Goal: Transaction & Acquisition: Purchase product/service

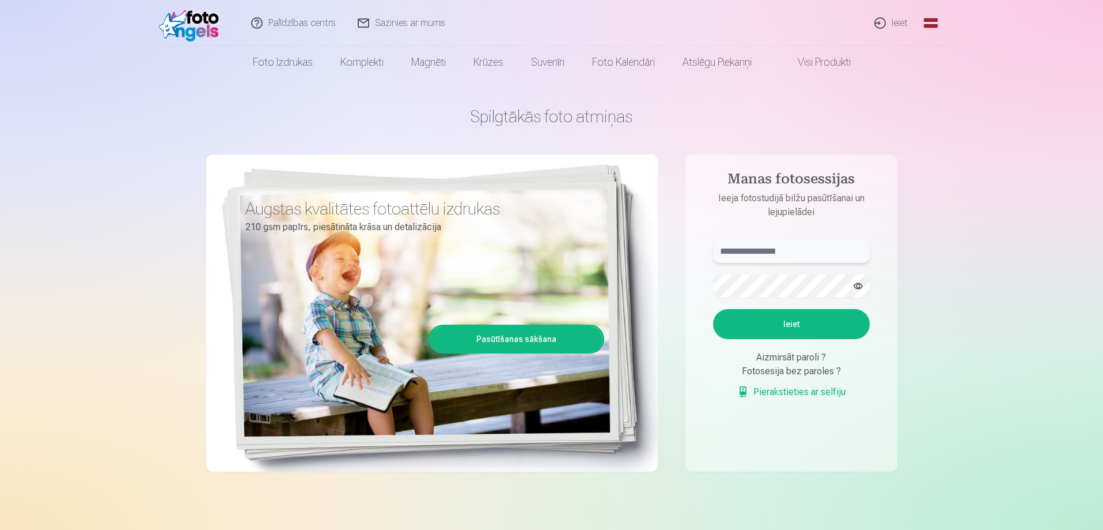
click at [776, 256] on input "text" at bounding box center [791, 251] width 157 height 23
type input "**********"
click at [753, 318] on button "Ieiet" at bounding box center [791, 324] width 157 height 30
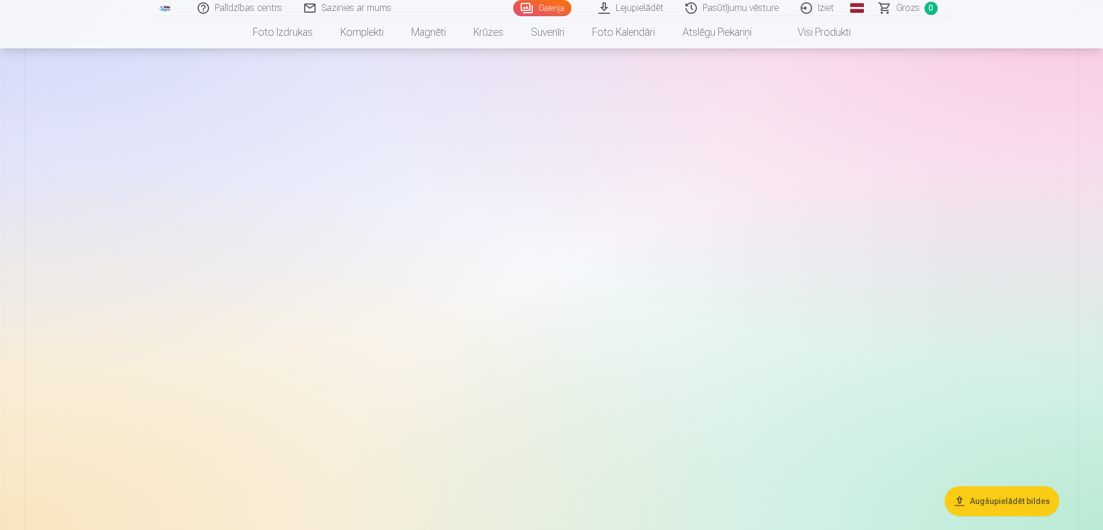
scroll to position [288, 0]
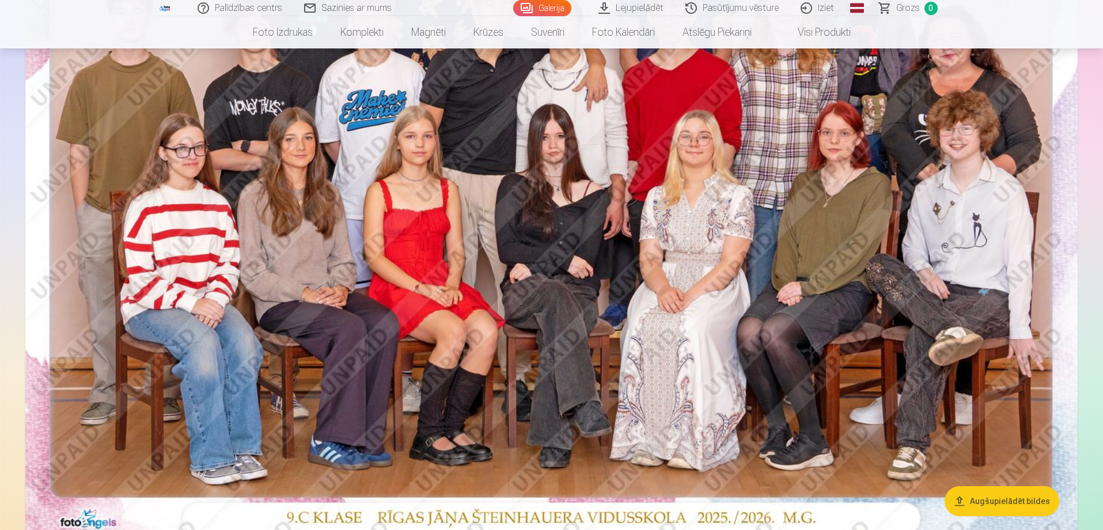
click at [821, 341] on img at bounding box center [551, 190] width 1053 height 702
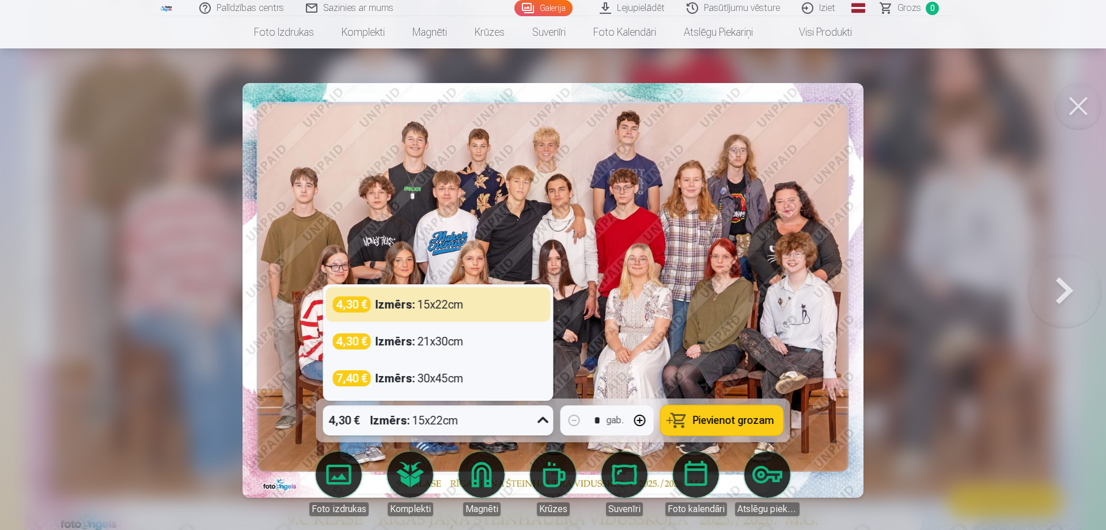
click at [542, 423] on icon at bounding box center [543, 420] width 18 height 18
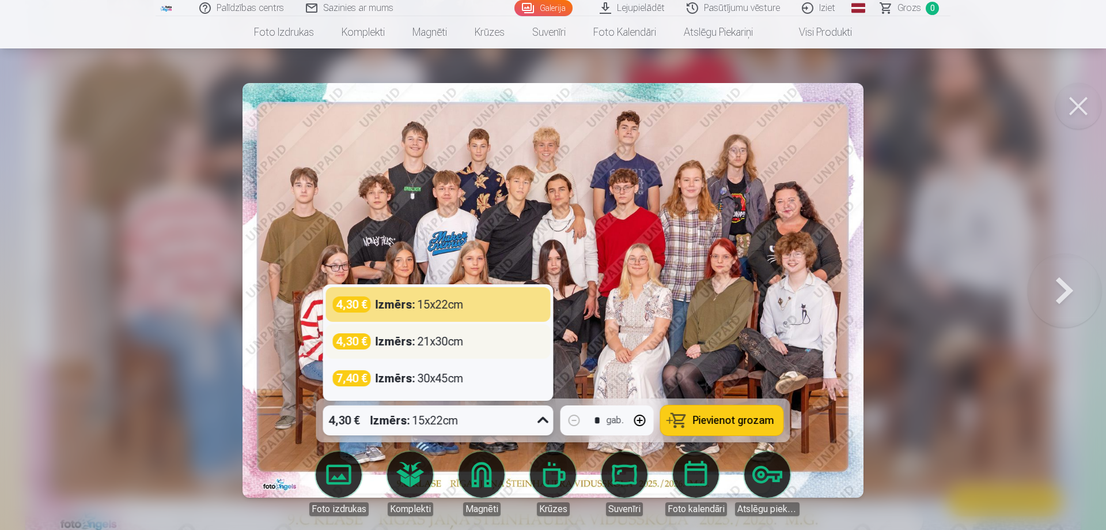
click at [433, 345] on div "Izmērs : 21x30cm" at bounding box center [420, 341] width 88 height 16
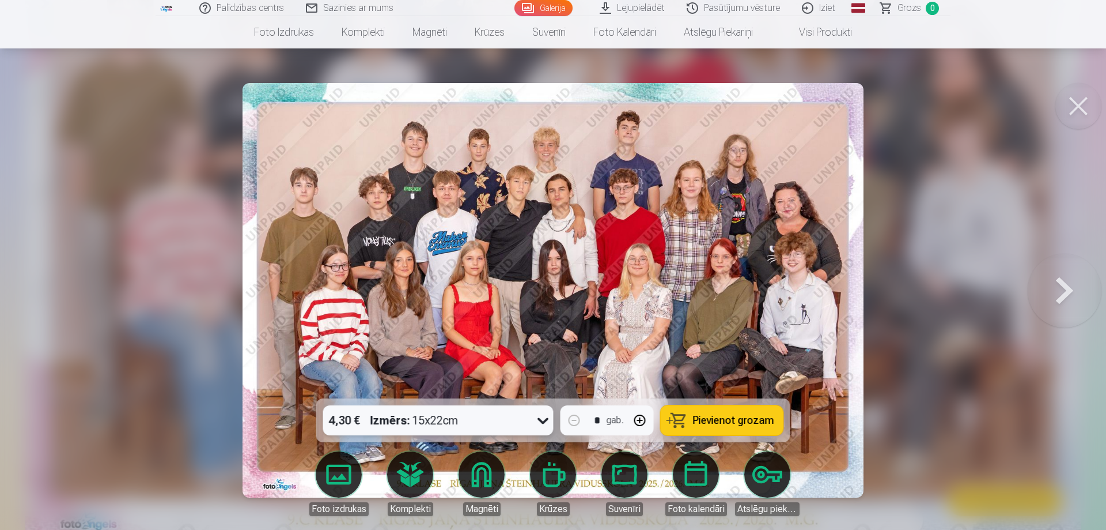
click at [542, 425] on icon at bounding box center [543, 420] width 18 height 18
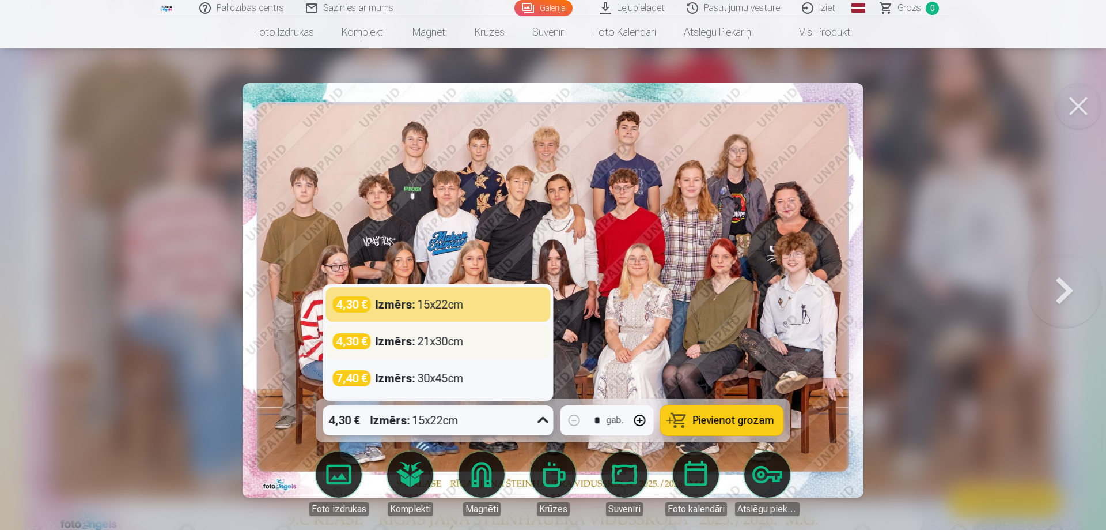
click at [471, 351] on div "4,30 € Izmērs : 21x30cm" at bounding box center [438, 341] width 225 height 35
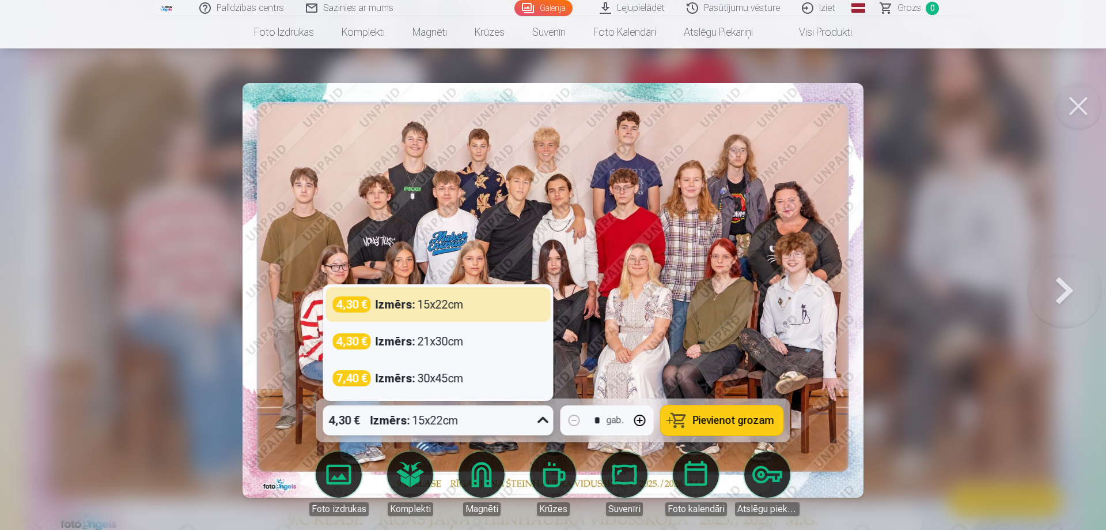
click at [536, 421] on icon at bounding box center [543, 420] width 18 height 18
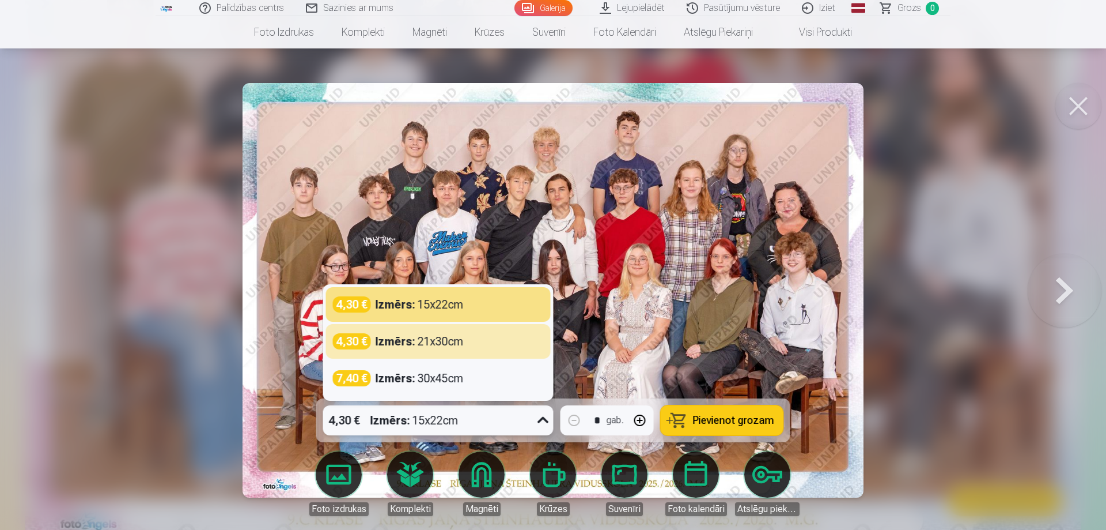
click at [339, 340] on div "4,30 €" at bounding box center [352, 341] width 38 height 16
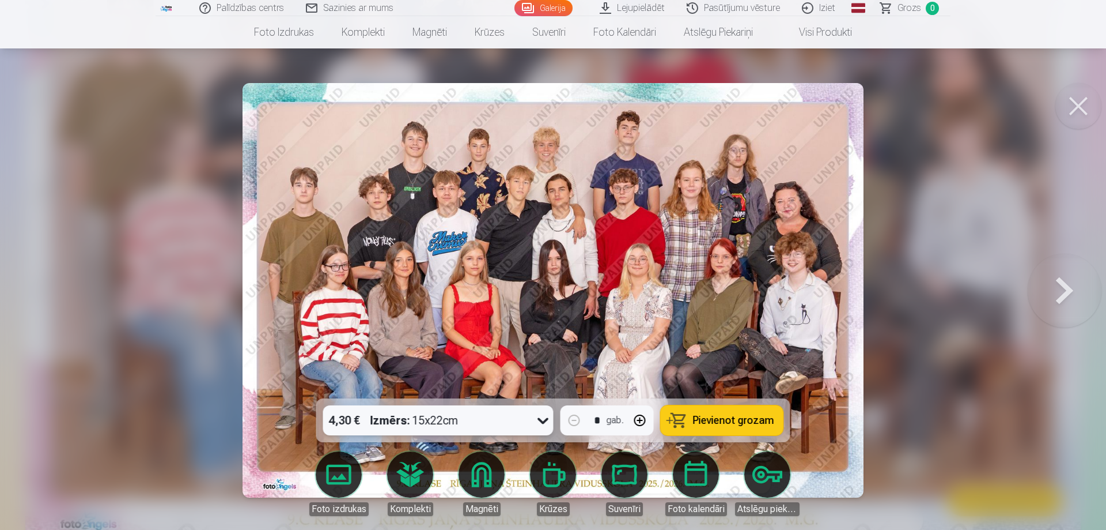
click at [472, 422] on div "4,30 € Izmērs : 15x22cm" at bounding box center [427, 420] width 209 height 30
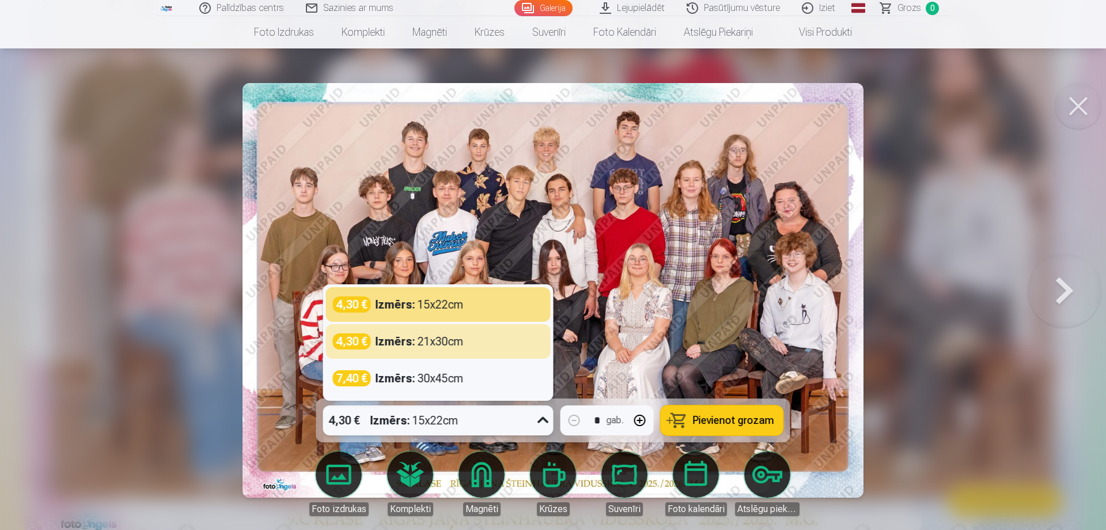
click at [437, 425] on div "Izmērs : 15x22cm" at bounding box center [415, 420] width 88 height 30
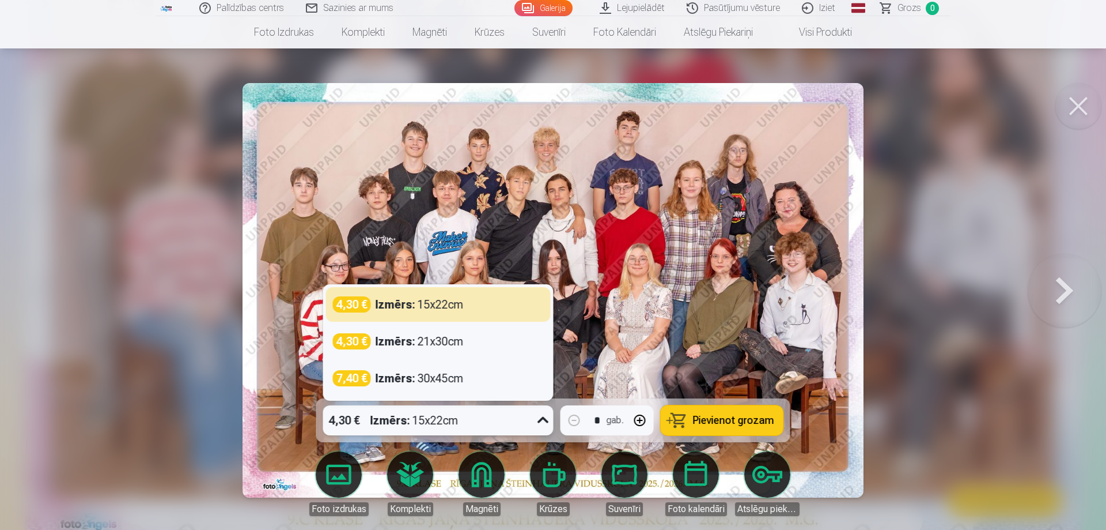
click at [437, 425] on div "Izmērs : 15x22cm" at bounding box center [415, 420] width 88 height 30
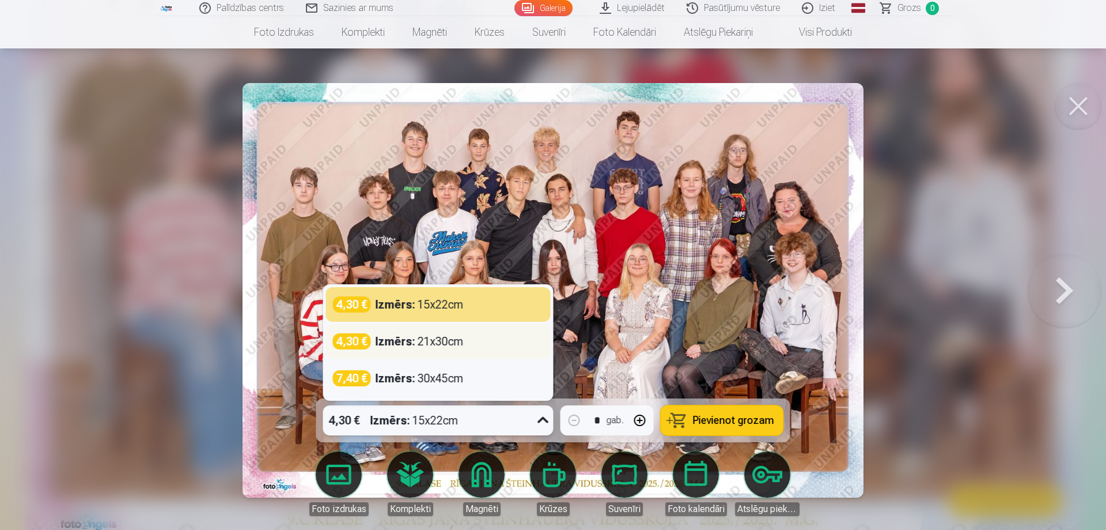
click at [443, 338] on div "Izmērs : 21x30cm" at bounding box center [420, 341] width 88 height 16
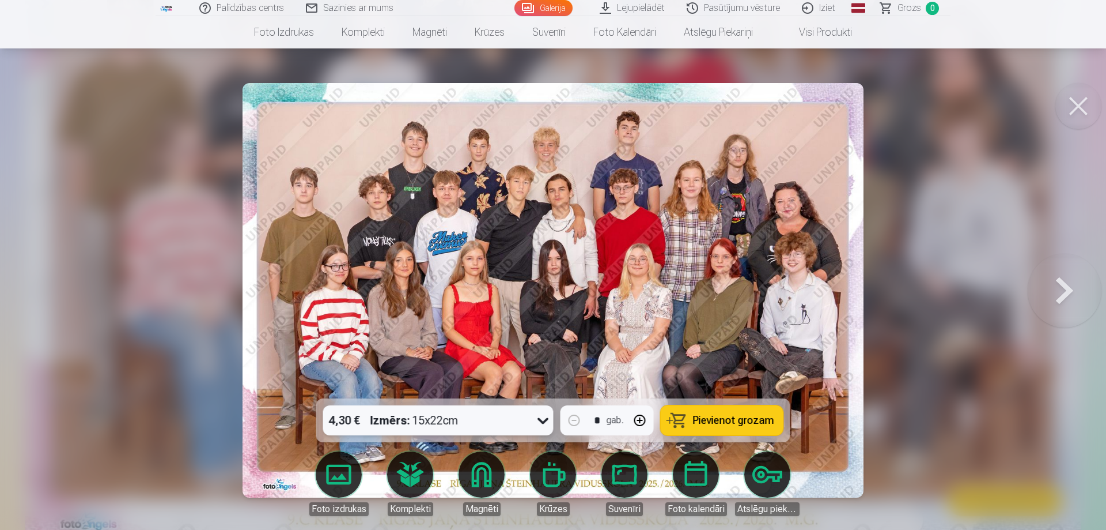
click at [701, 423] on span "Pievienot grozam" at bounding box center [733, 420] width 81 height 10
click at [1073, 108] on button at bounding box center [1079, 106] width 46 height 46
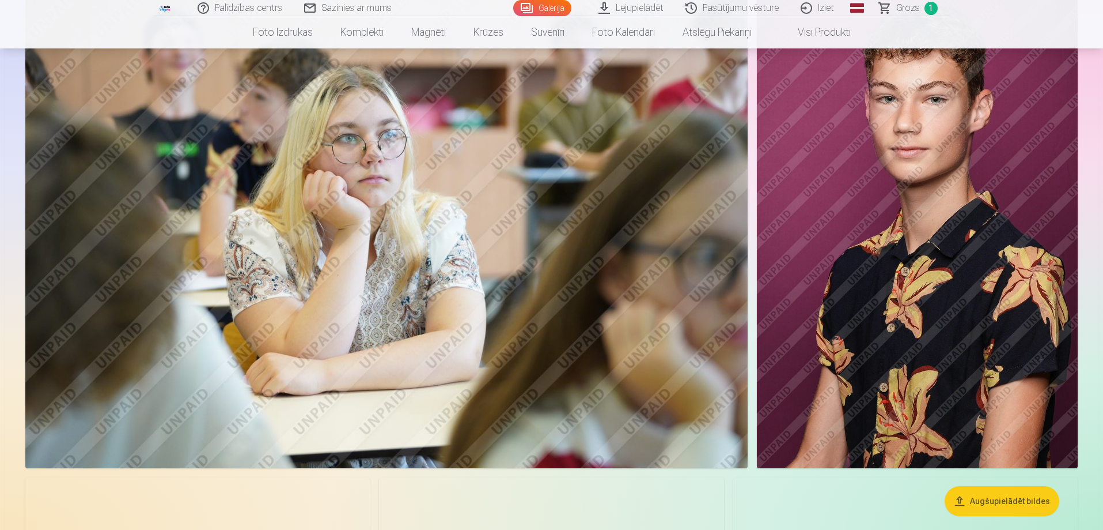
scroll to position [3169, 0]
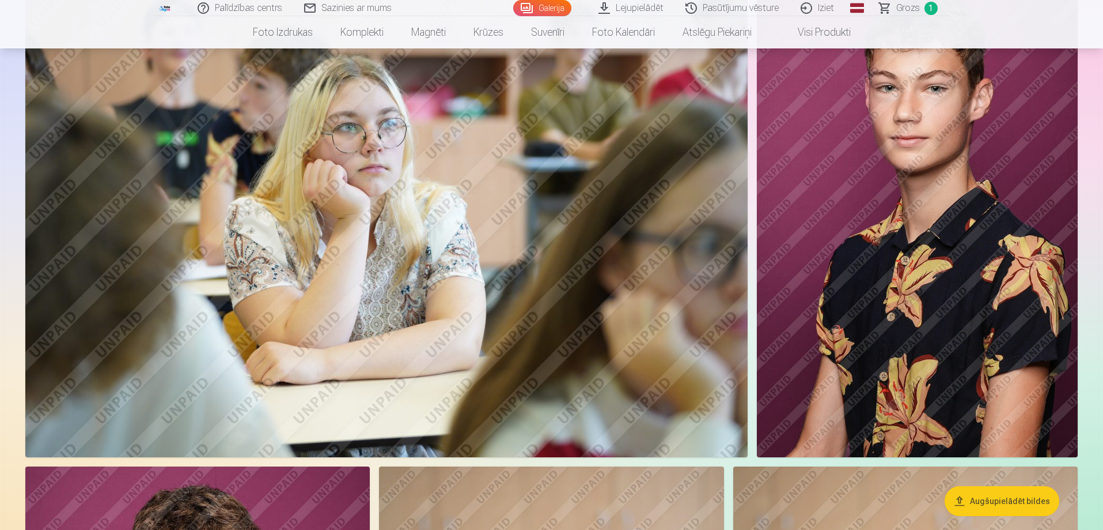
click at [929, 300] on img at bounding box center [917, 216] width 321 height 482
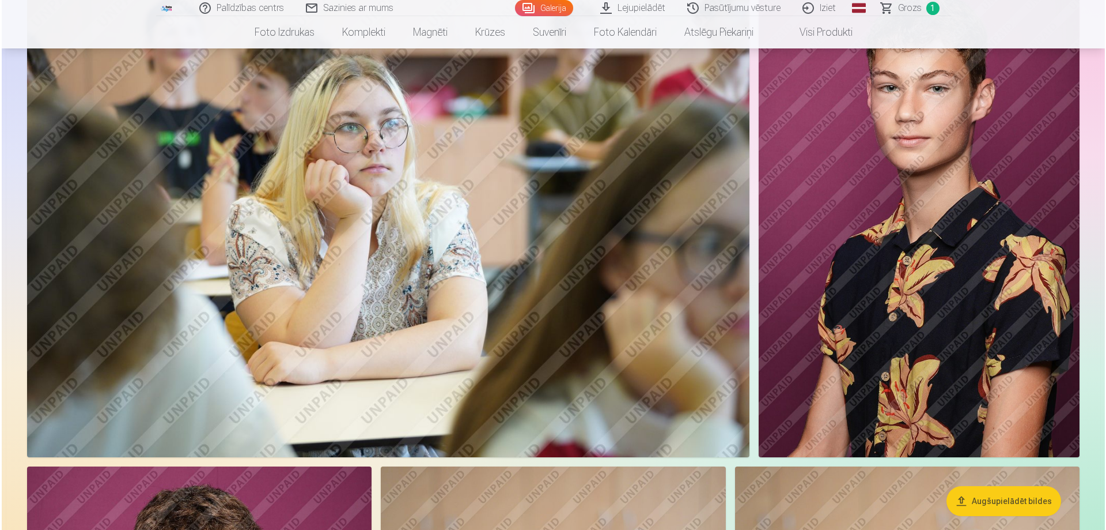
scroll to position [3178, 0]
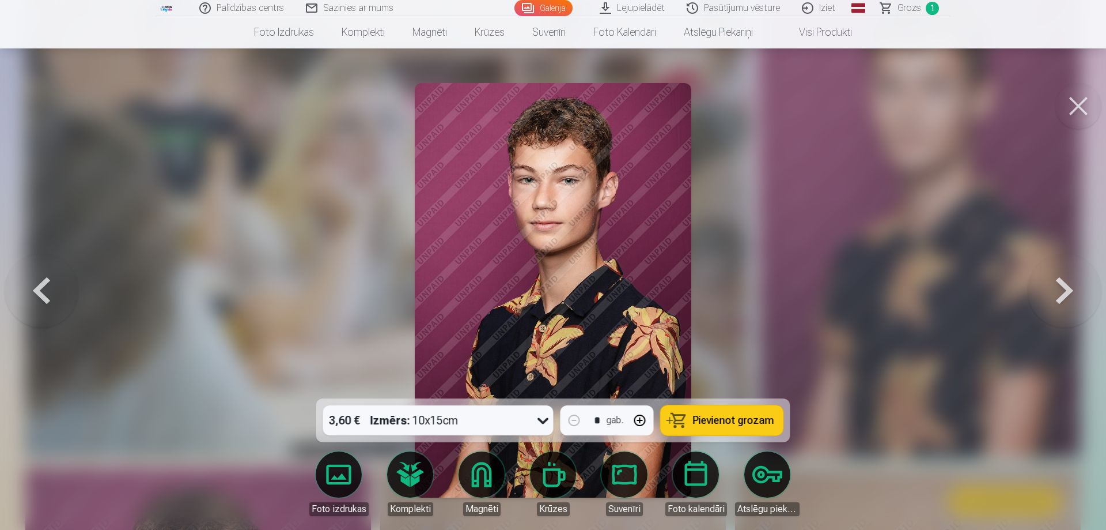
click at [1080, 111] on button at bounding box center [1079, 106] width 46 height 46
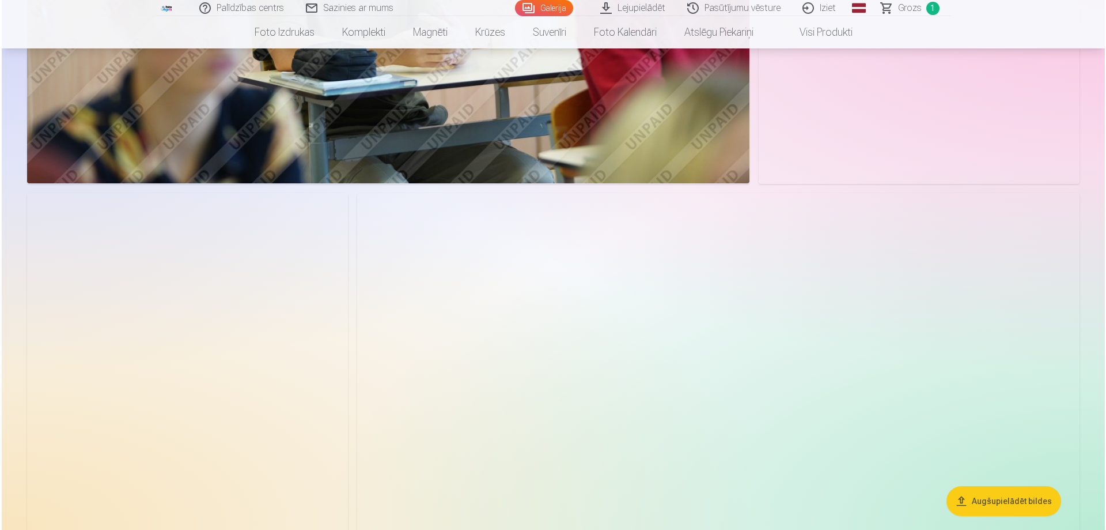
scroll to position [5359, 0]
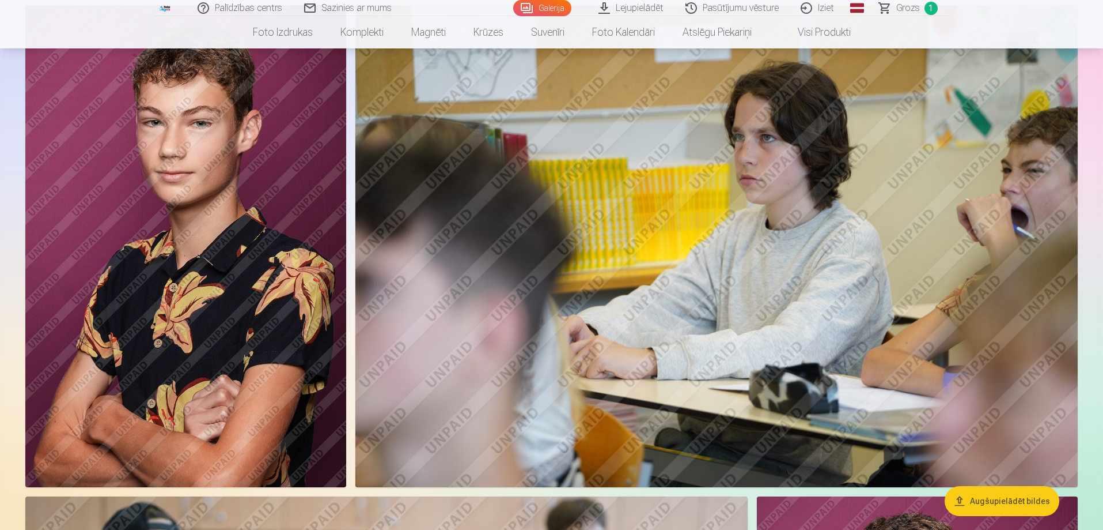
click at [218, 295] on img at bounding box center [185, 246] width 321 height 482
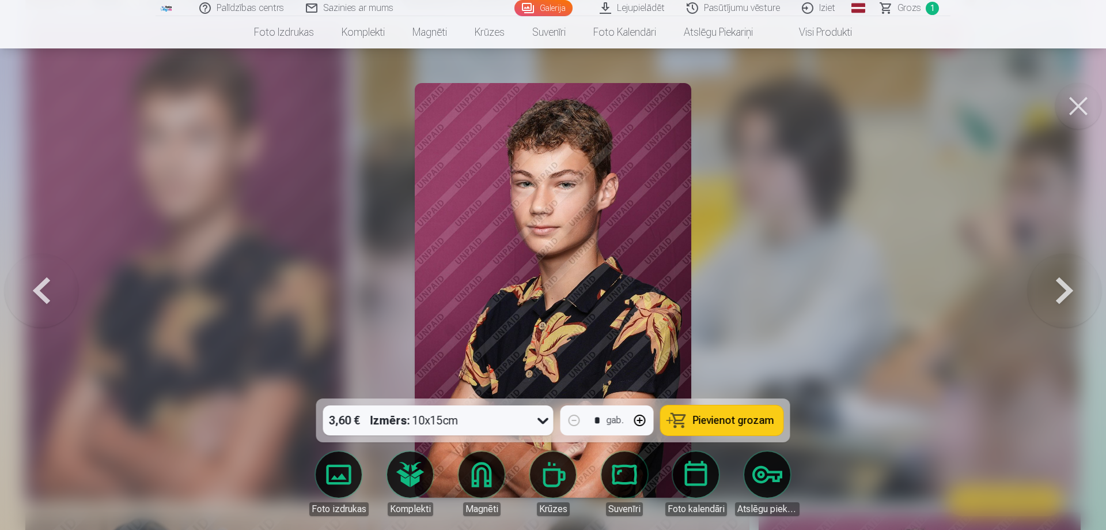
click at [1089, 105] on button at bounding box center [1079, 106] width 46 height 46
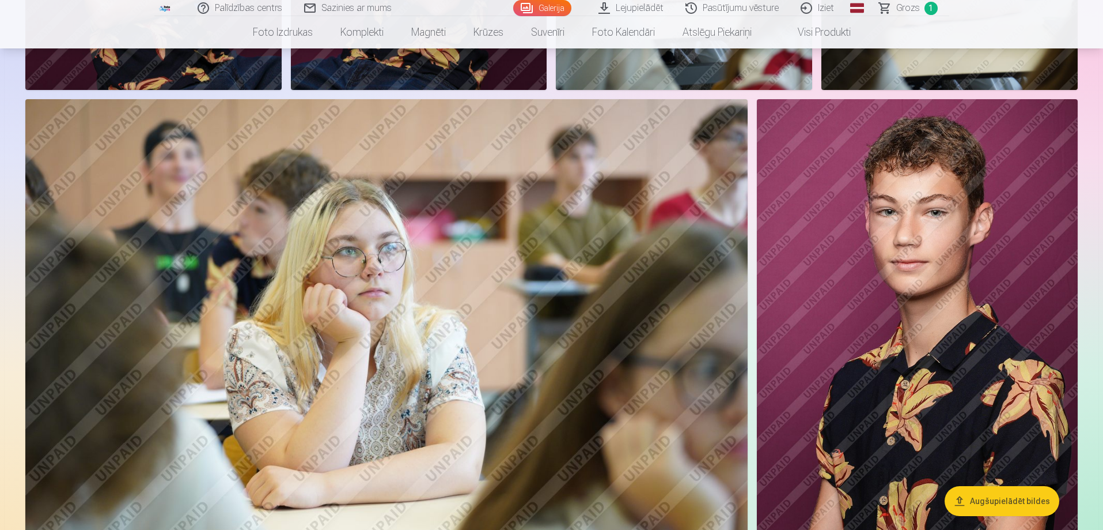
scroll to position [3041, 0]
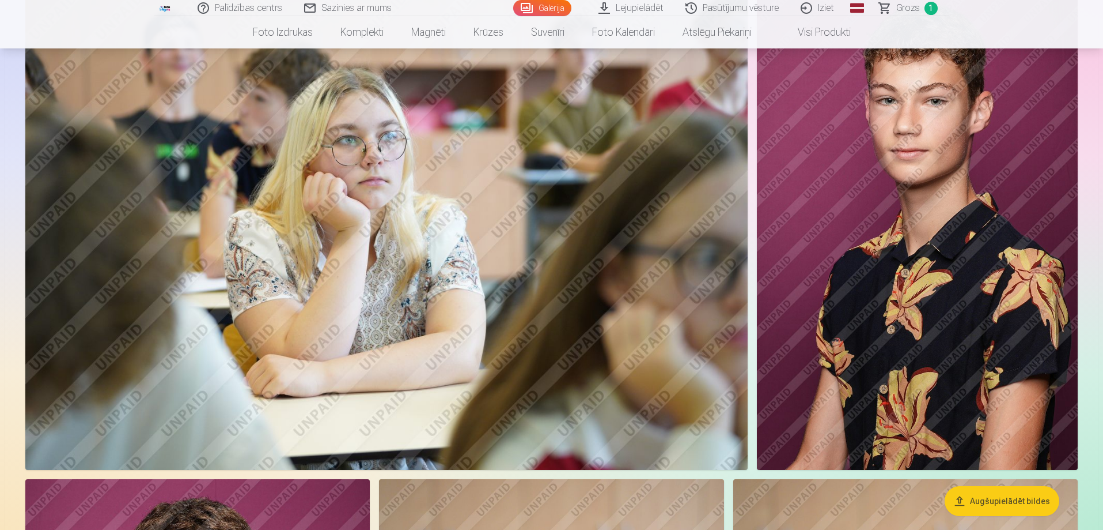
click at [991, 328] on img at bounding box center [917, 229] width 321 height 482
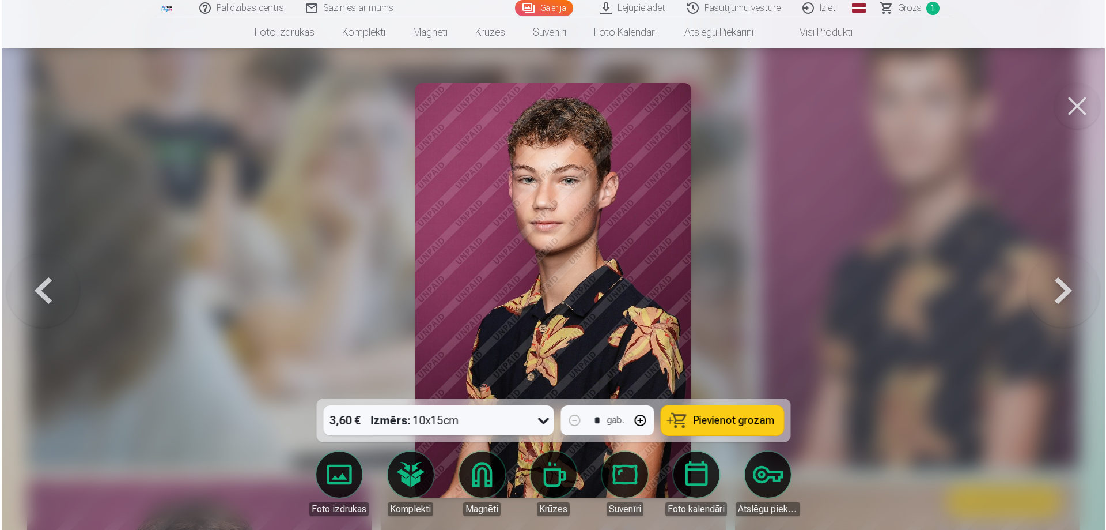
scroll to position [3165, 0]
click at [706, 417] on span "Pievienot grozam" at bounding box center [733, 420] width 81 height 10
click at [1079, 107] on button at bounding box center [1079, 106] width 46 height 46
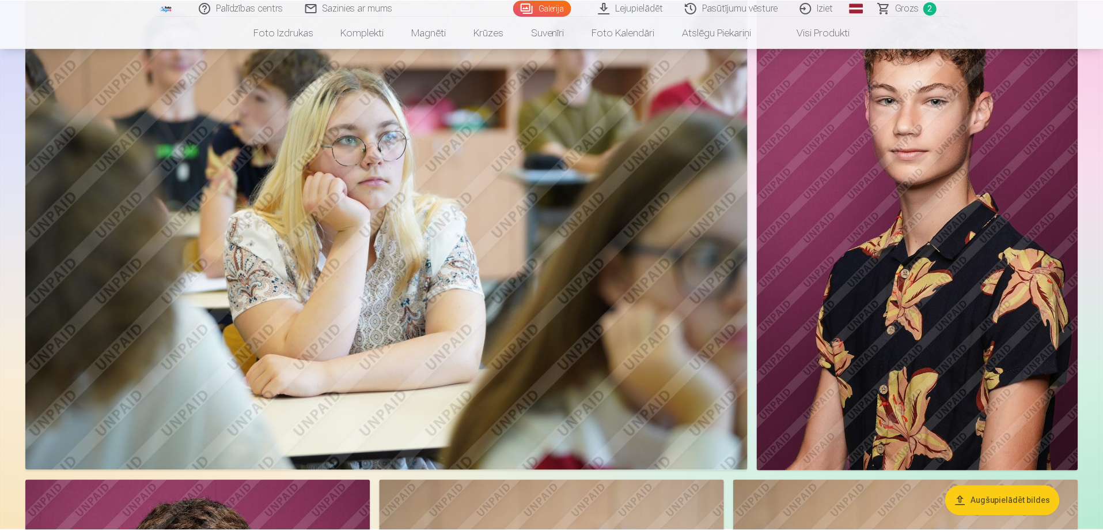
scroll to position [3156, 0]
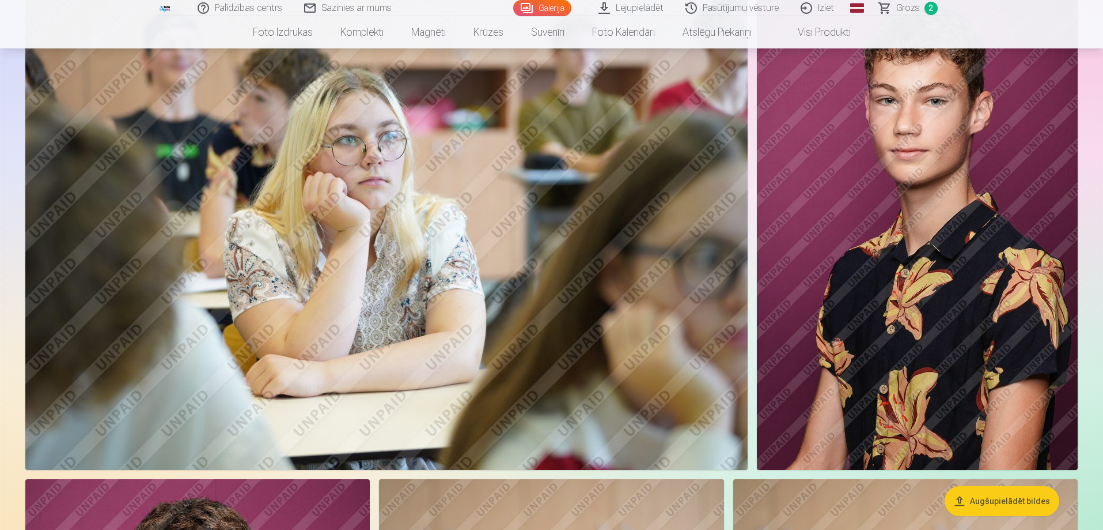
click at [913, 7] on span "Grozs" at bounding box center [909, 8] width 24 height 14
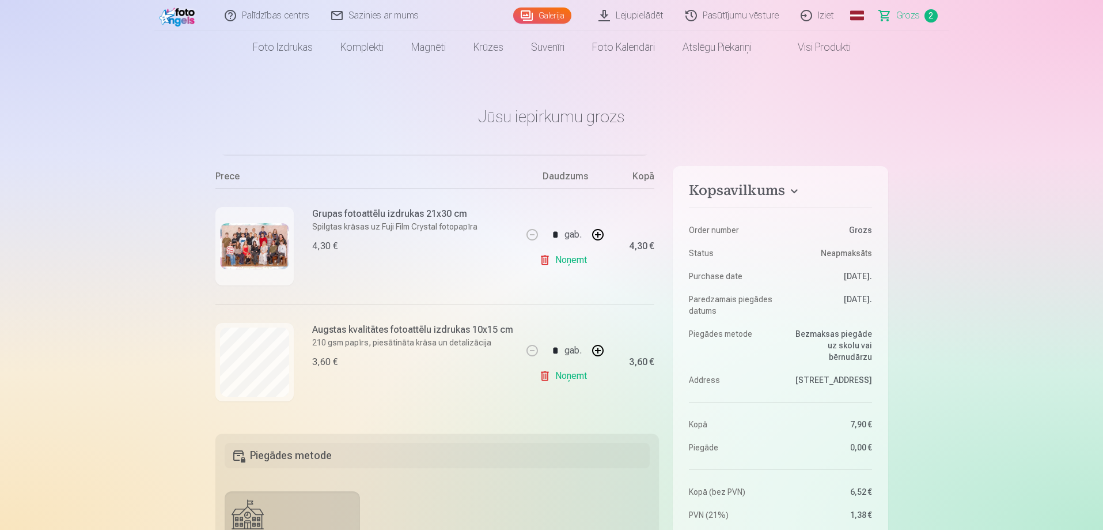
scroll to position [58, 0]
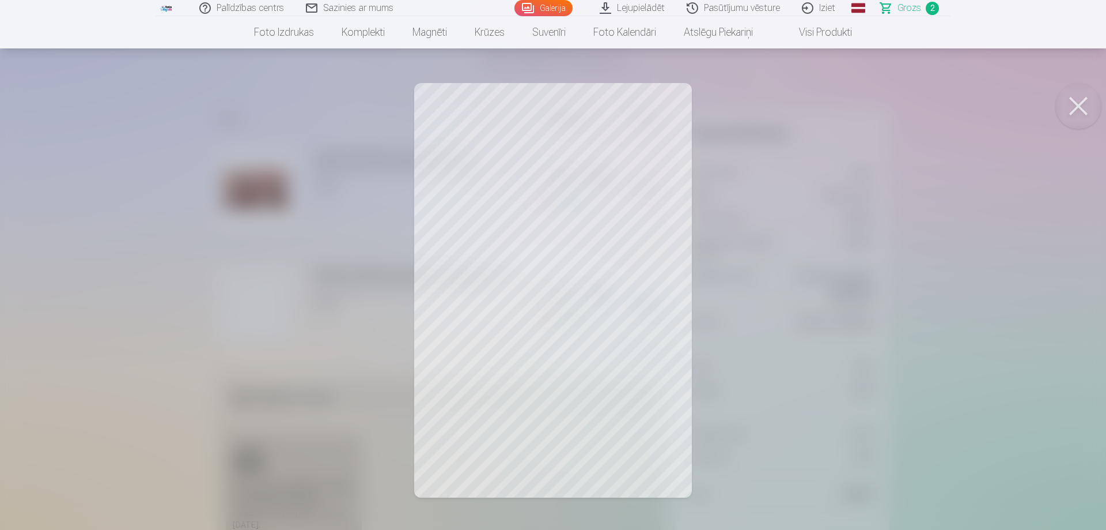
click at [1074, 106] on button at bounding box center [1079, 106] width 46 height 46
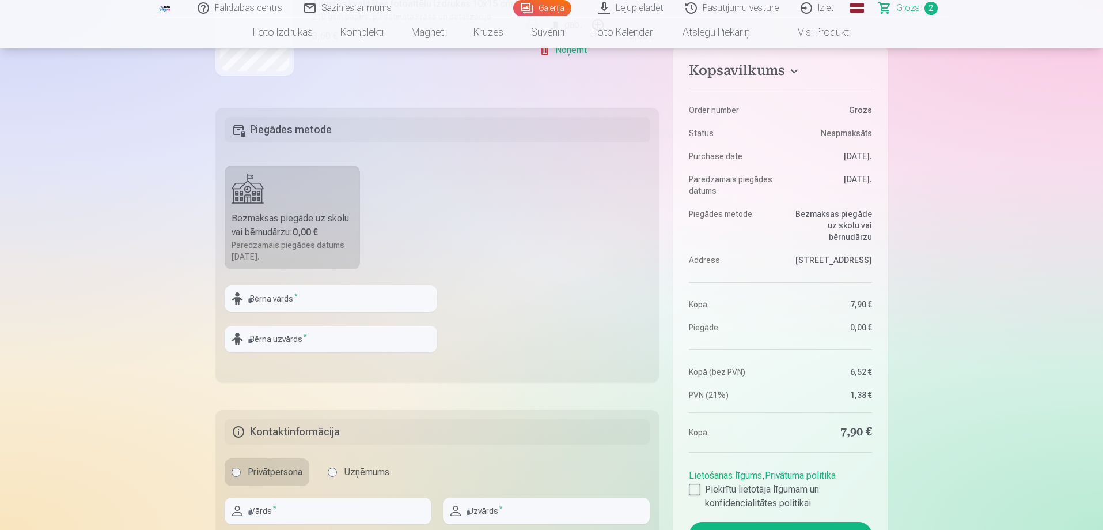
scroll to position [346, 0]
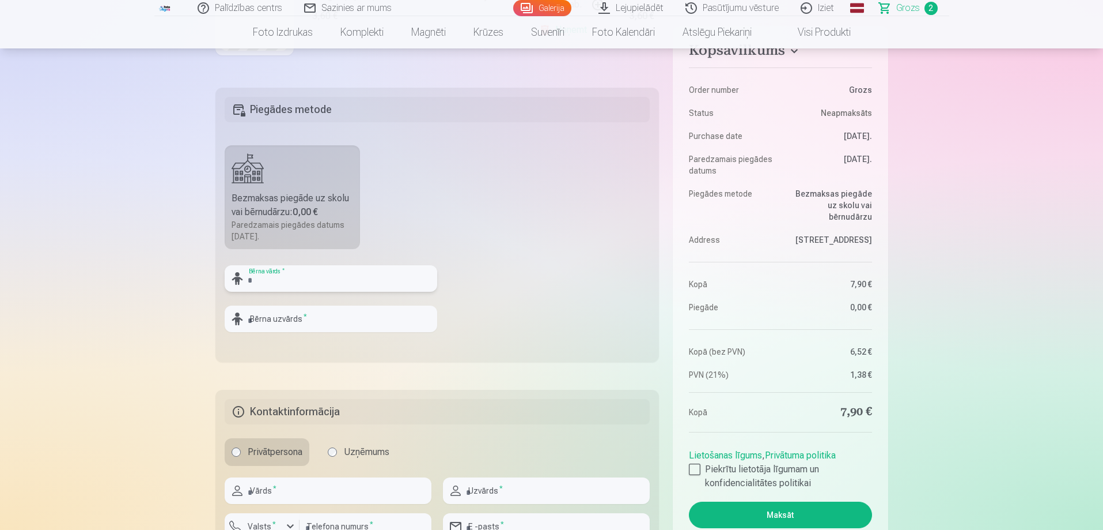
click at [296, 282] on input "text" at bounding box center [331, 278] width 213 height 27
type input "*"
type input "*******"
click at [338, 316] on input "text" at bounding box center [331, 318] width 213 height 27
click at [257, 319] on input "********" at bounding box center [331, 318] width 213 height 27
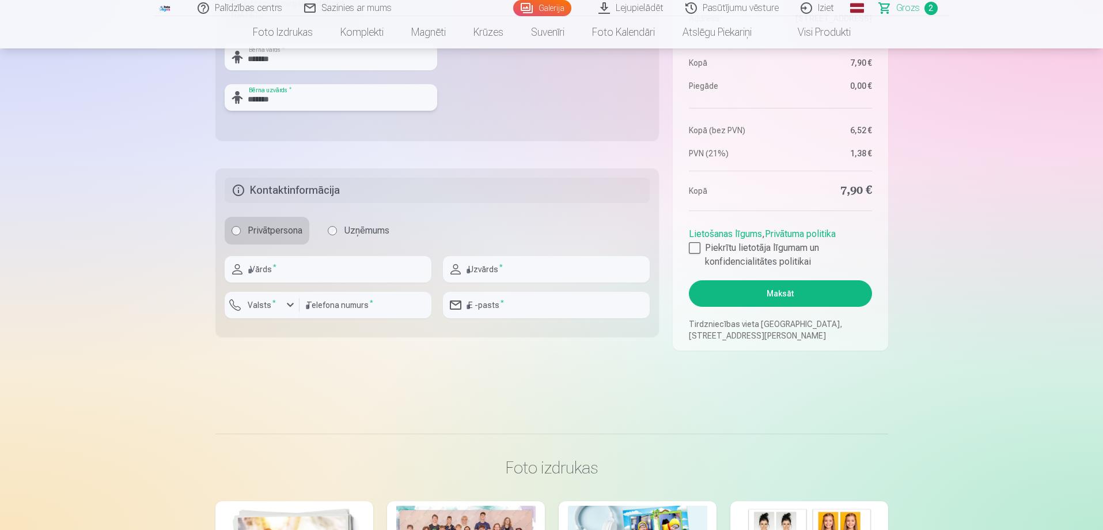
scroll to position [576, 0]
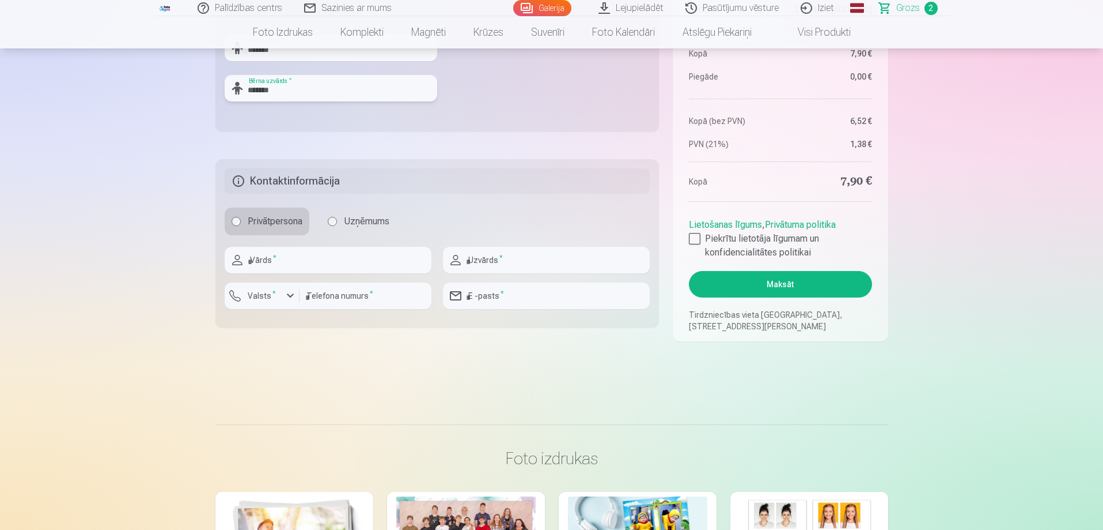
type input "*******"
click at [305, 265] on input "text" at bounding box center [328, 260] width 207 height 27
type input "*****"
click at [483, 256] on input "text" at bounding box center [546, 260] width 207 height 27
type input "*******"
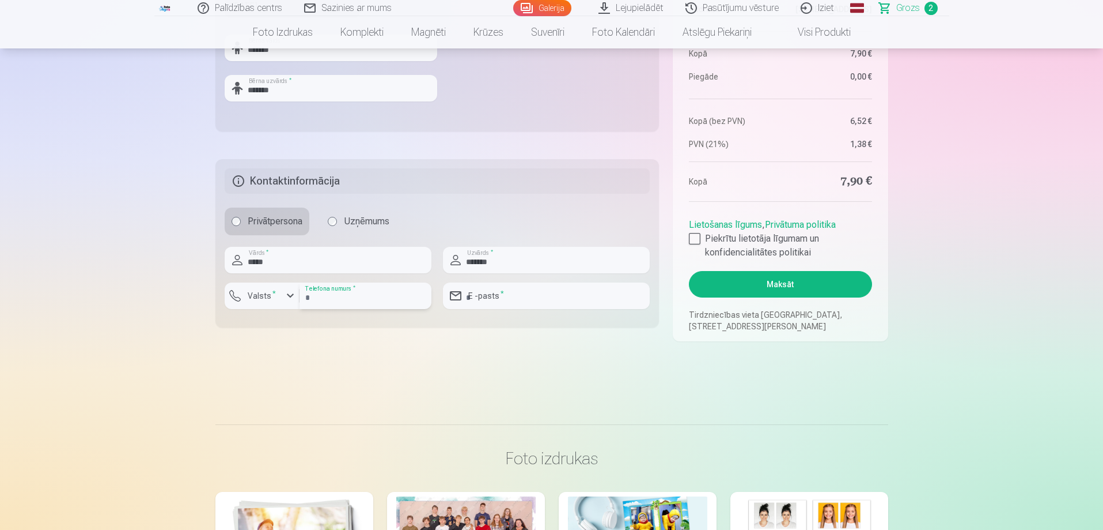
click at [344, 289] on input "number" at bounding box center [366, 295] width 132 height 27
click at [506, 275] on div at bounding box center [546, 277] width 207 height 9
click at [502, 294] on input "email" at bounding box center [546, 295] width 207 height 27
type input "**********"
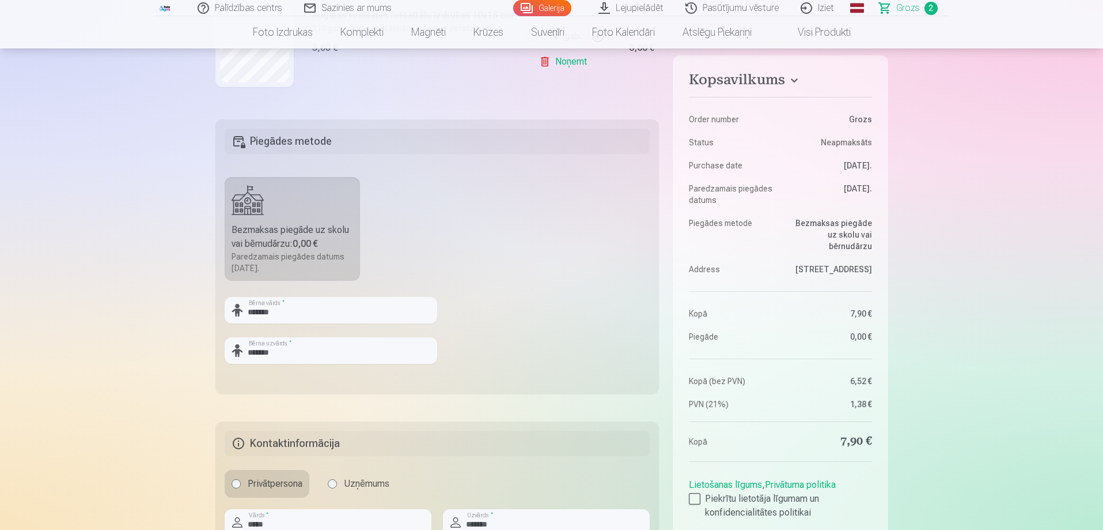
scroll to position [346, 0]
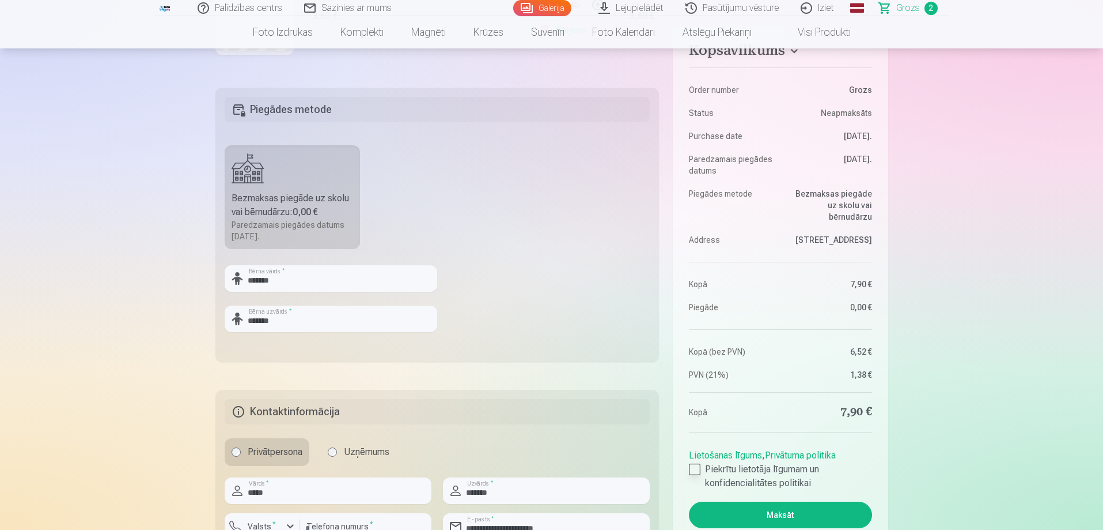
click at [700, 470] on div at bounding box center [695, 469] width 12 height 12
click at [756, 508] on button "Maksāt" at bounding box center [780, 514] width 183 height 27
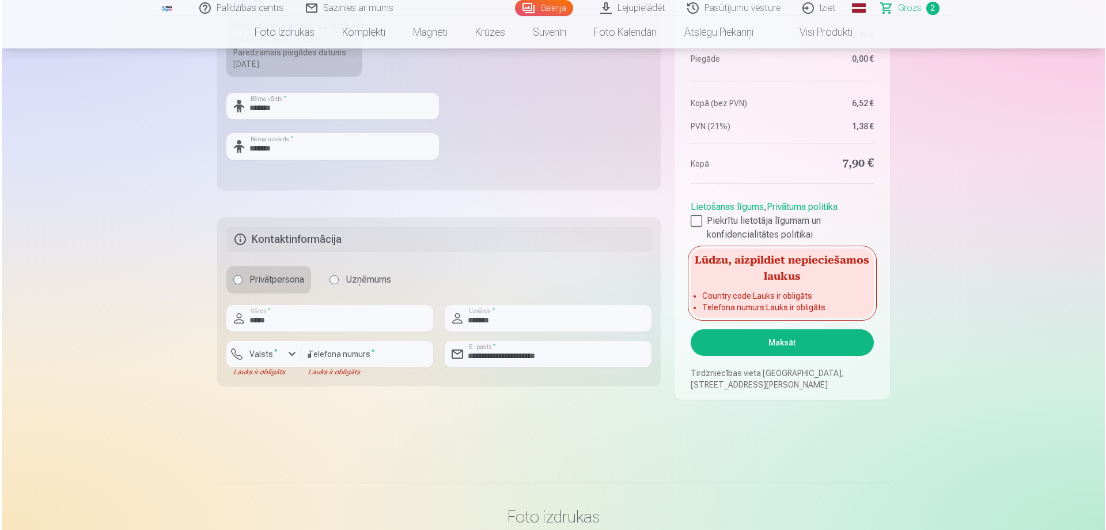
scroll to position [519, 0]
click at [283, 354] on div "button" at bounding box center [290, 353] width 14 height 14
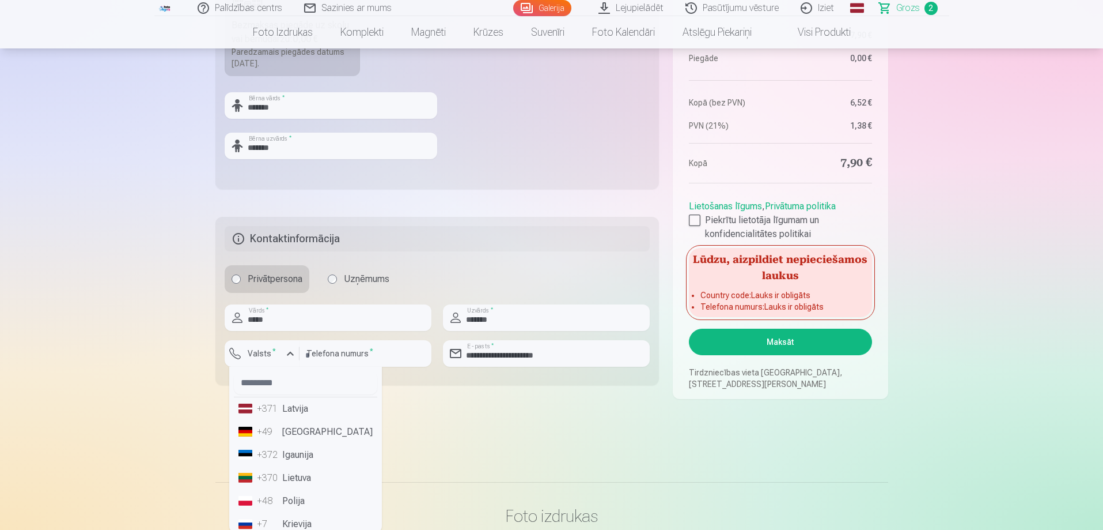
click at [293, 411] on li "+371 Latvija" at bounding box center [305, 408] width 143 height 23
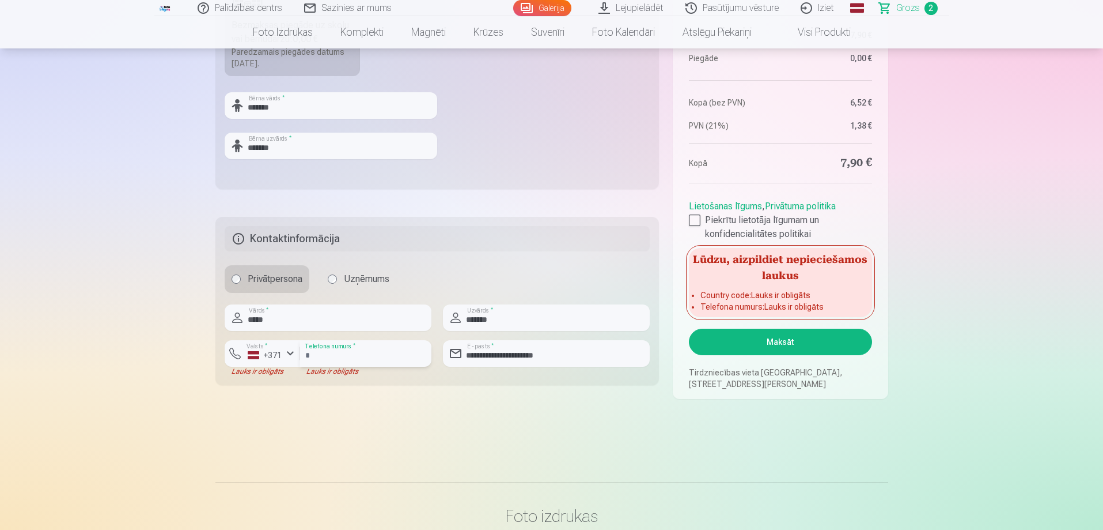
click at [325, 352] on input "number" at bounding box center [366, 353] width 132 height 27
click at [368, 358] on input "number" at bounding box center [366, 353] width 132 height 27
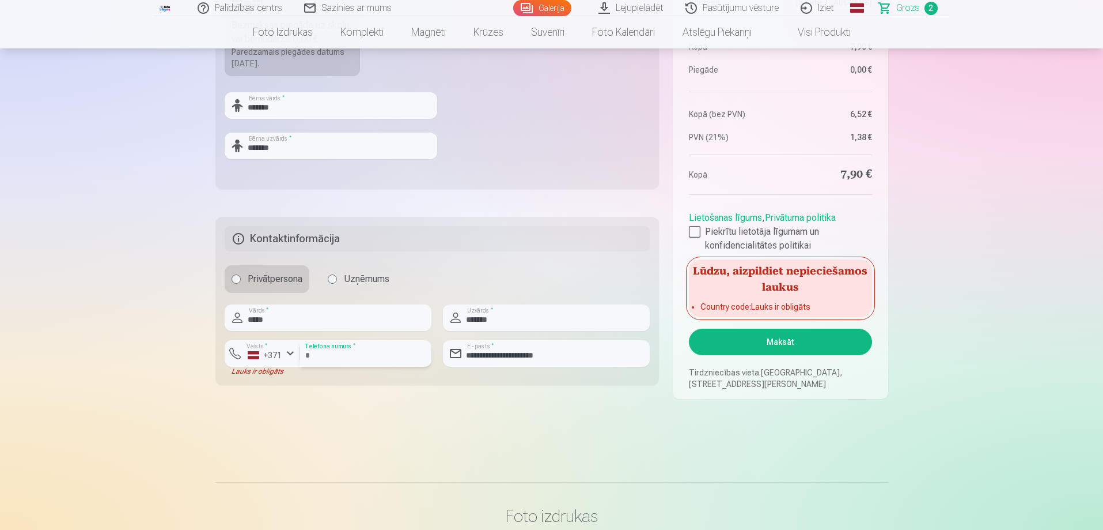
type input "********"
click at [804, 340] on button "Maksāt" at bounding box center [780, 341] width 183 height 27
